Goal: Task Accomplishment & Management: Use online tool/utility

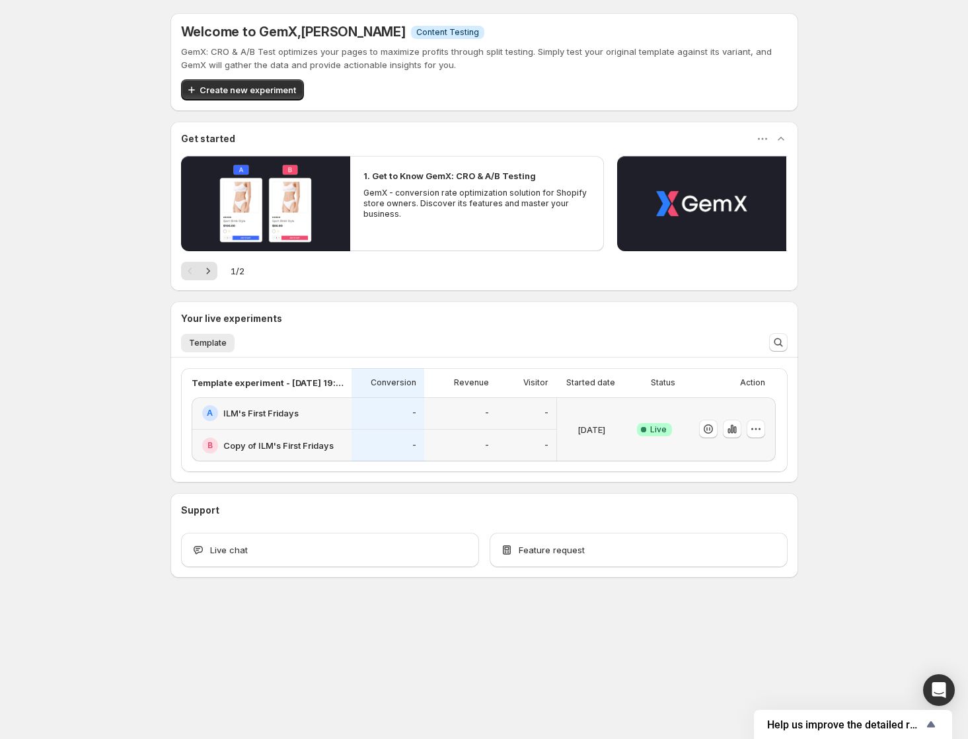
click at [630, 420] on div "Success Complete Live" at bounding box center [654, 429] width 57 height 64
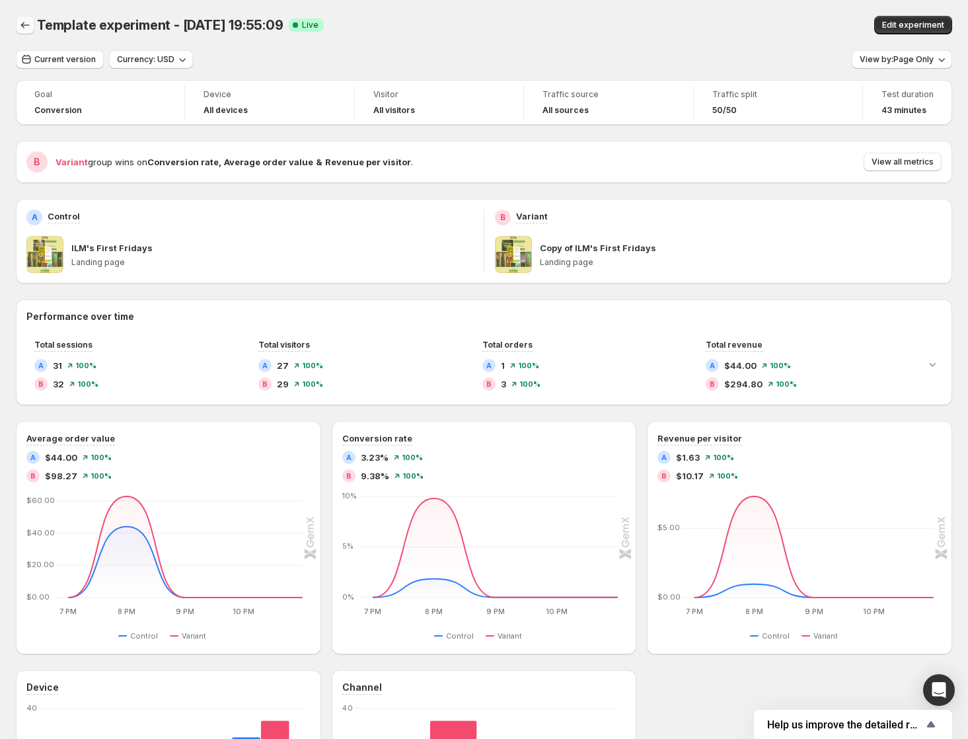
click at [22, 24] on icon "Back" at bounding box center [25, 25] width 9 height 7
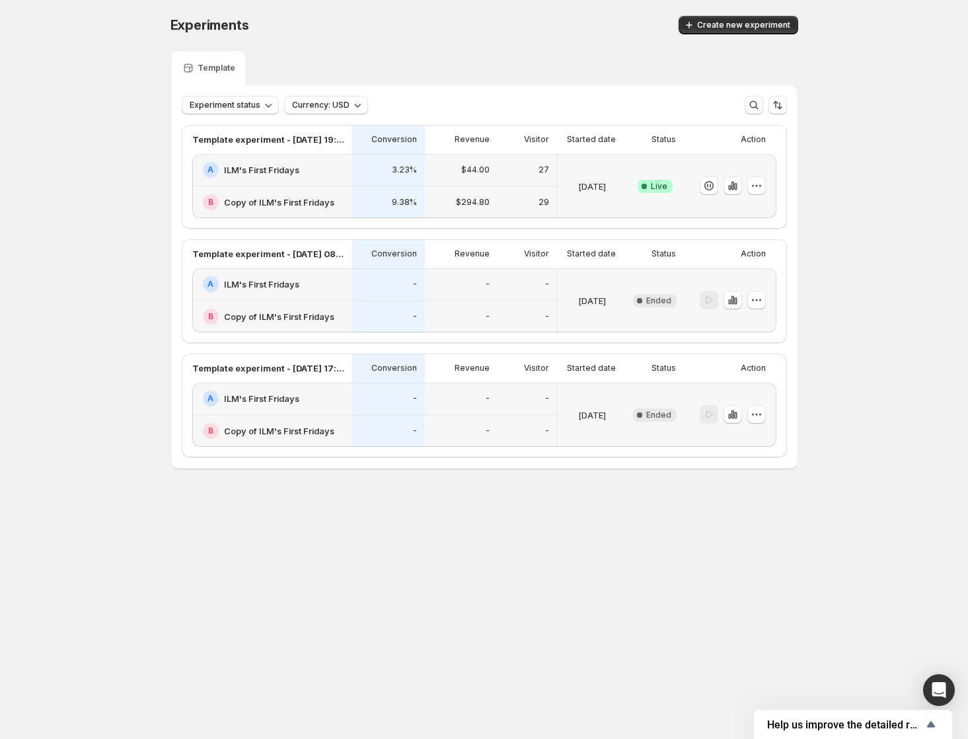
click at [156, 139] on div "Experiments. This page is ready Experiments Create new experiment Template Expe…" at bounding box center [485, 270] width 660 height 540
